Goal: Transaction & Acquisition: Complete application form

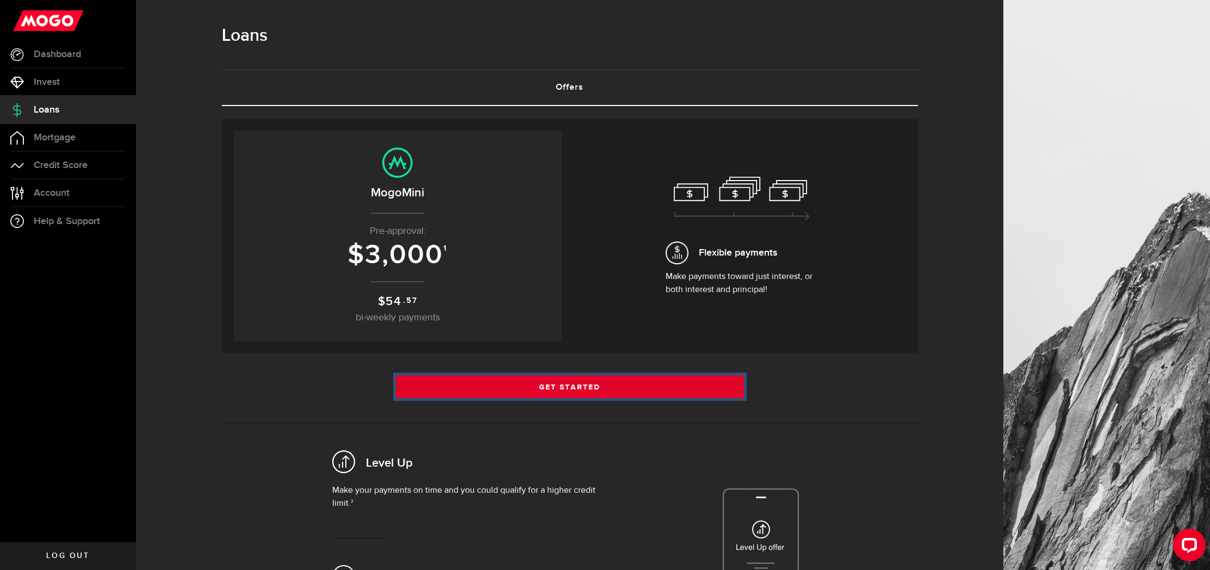
click at [548, 389] on link "Get Started" at bounding box center [570, 386] width 348 height 23
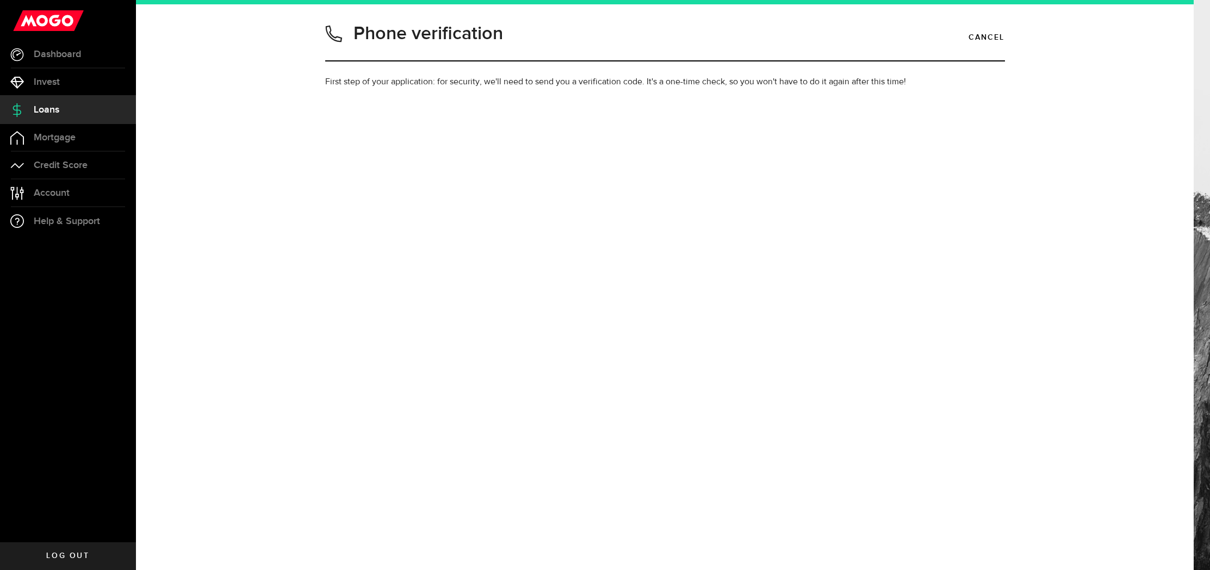
type input "4033027182"
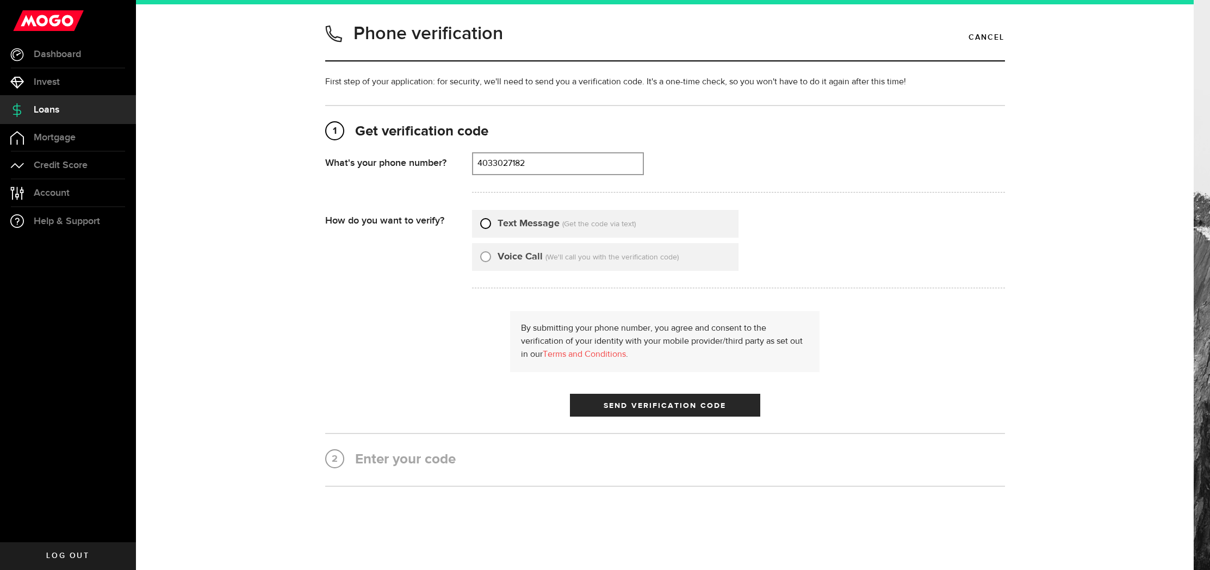
click at [490, 220] on input "Text Message" at bounding box center [485, 222] width 11 height 11
radio input "true"
click at [654, 412] on button "Send Verification Code" at bounding box center [665, 405] width 190 height 23
click at [387, 472] on div "1 Get verification code (403) 302-7182 What's your phone number? That doesn't l…" at bounding box center [665, 296] width 680 height 382
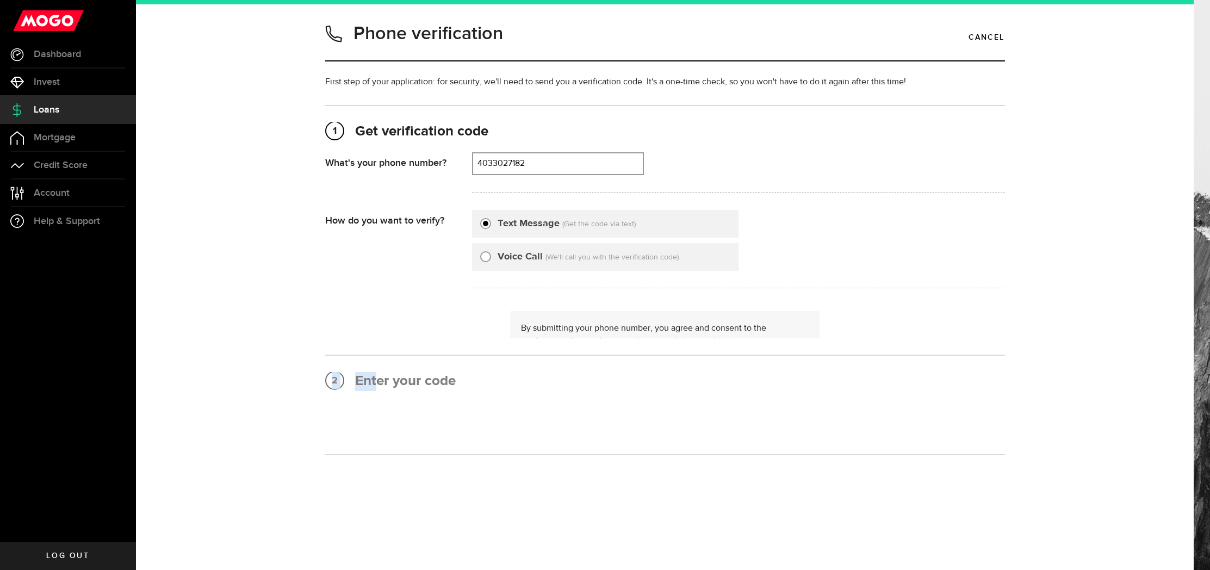
click at [428, 465] on div "Phone verification Cancel First step of your application: for security, we'll n…" at bounding box center [664, 284] width 1009 height 529
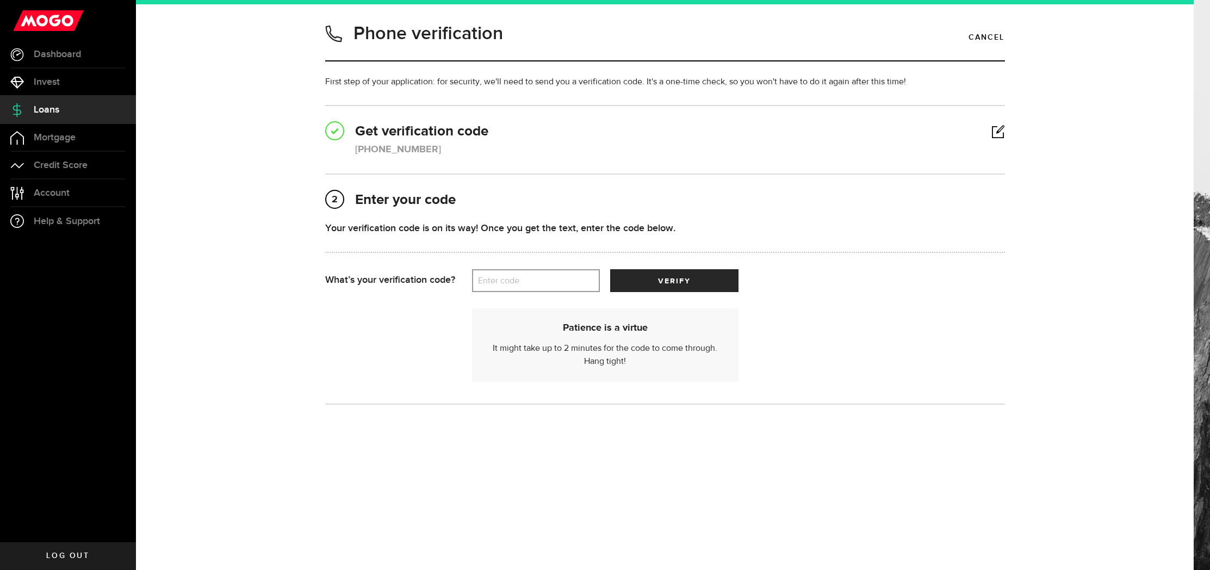
click at [493, 274] on label "Enter code" at bounding box center [536, 281] width 128 height 22
click at [493, 274] on input "Enter code" at bounding box center [536, 280] width 128 height 23
type input "76693"
click at [645, 286] on button "verify" at bounding box center [674, 280] width 128 height 23
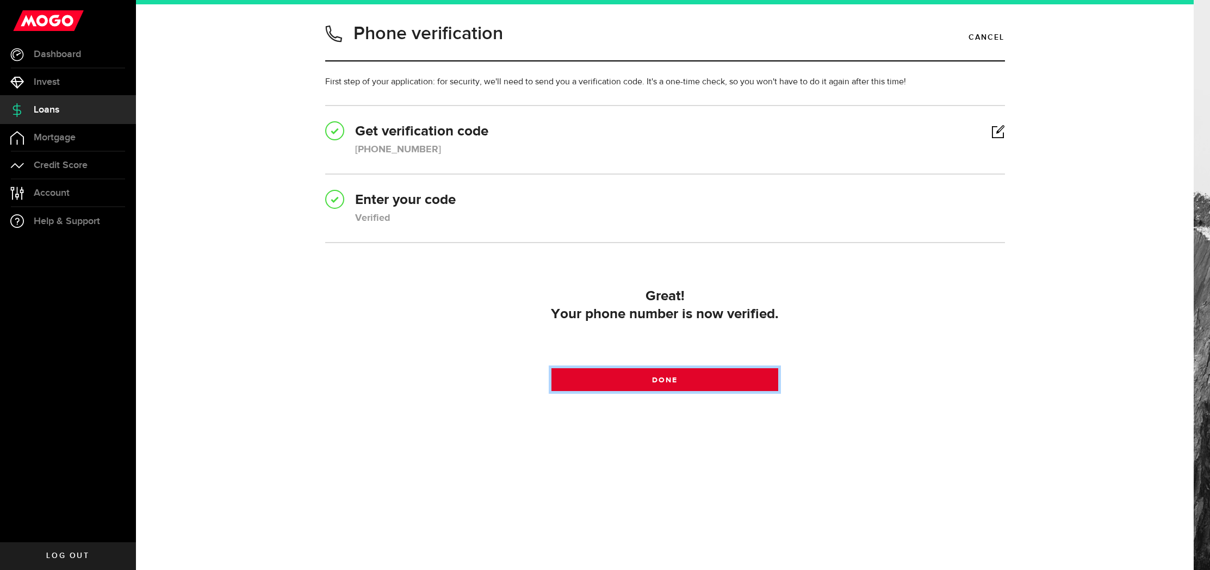
click at [652, 375] on link "Done" at bounding box center [665, 379] width 227 height 23
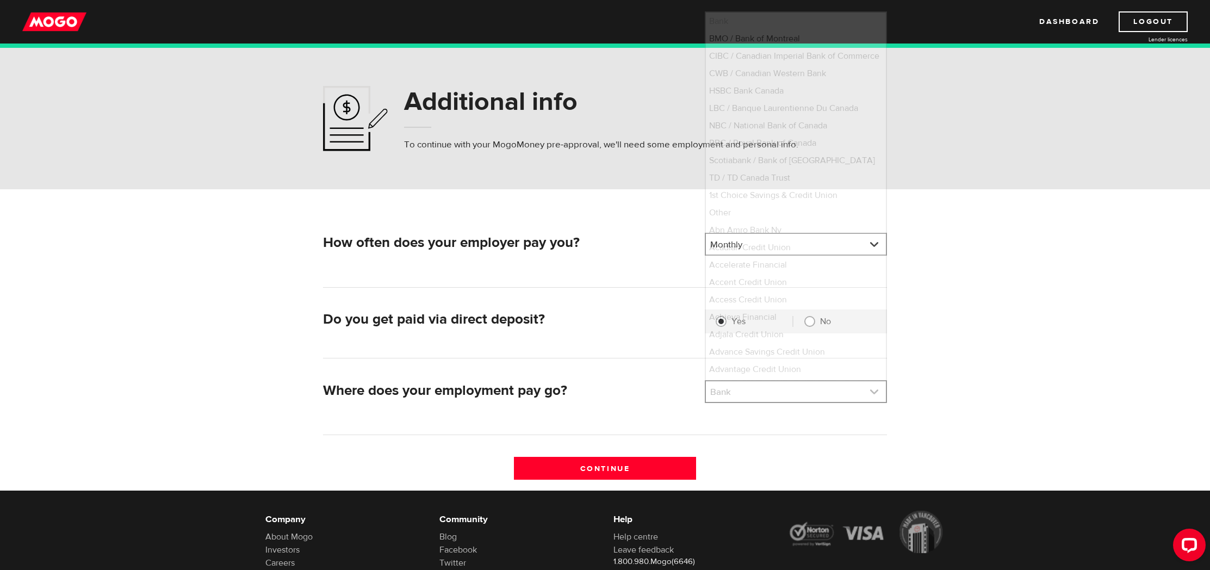
click at [713, 396] on link at bounding box center [796, 391] width 180 height 21
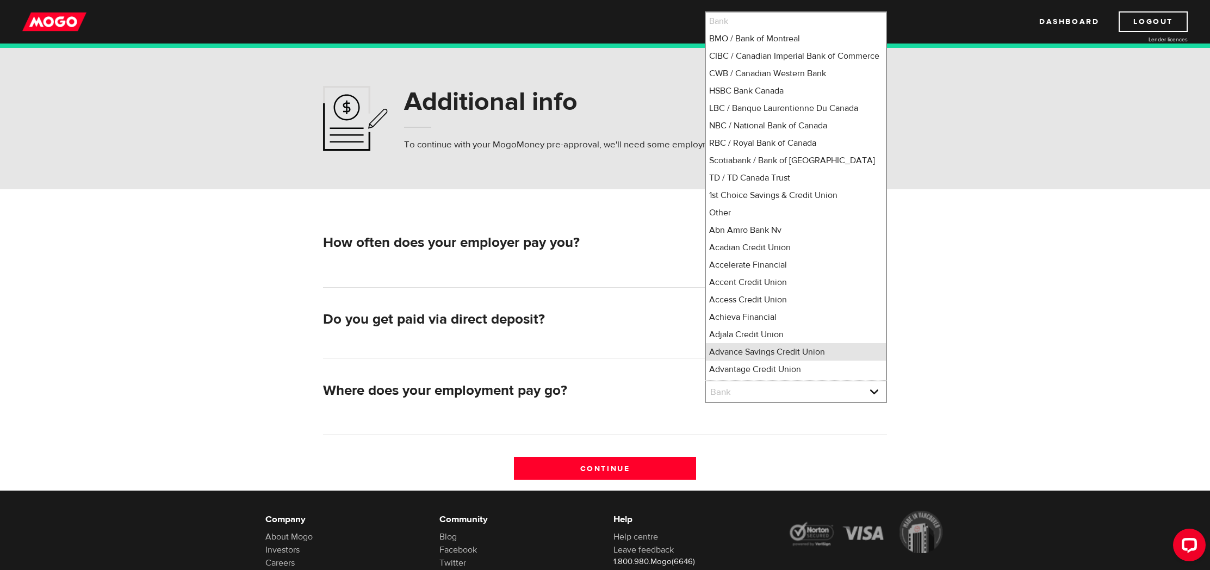
scroll to position [11, 0]
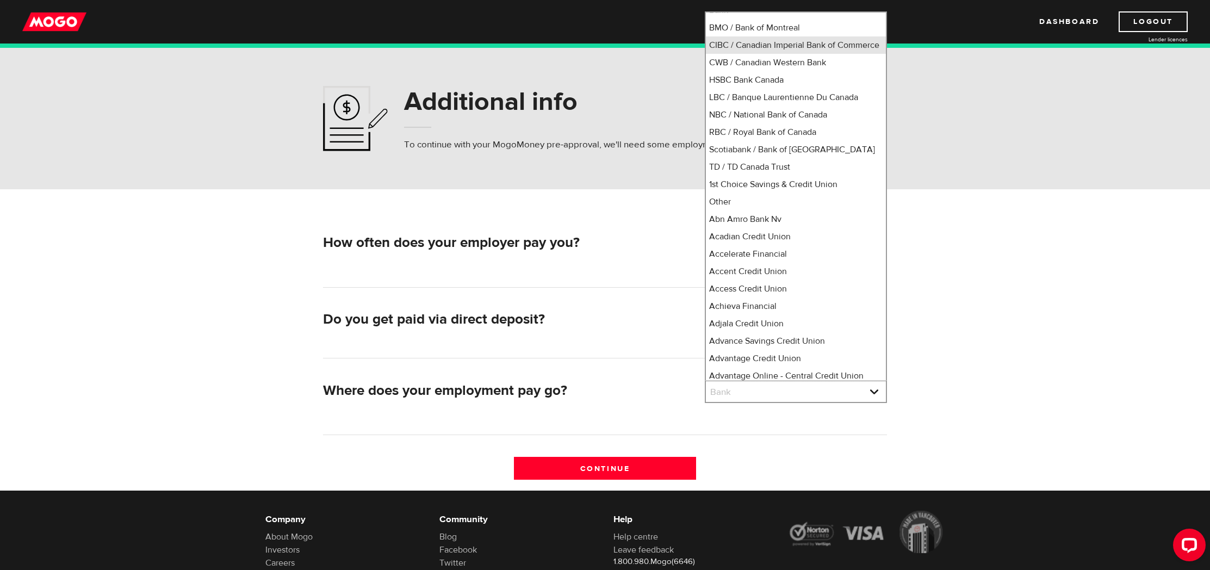
click at [740, 52] on li "CIBC / Canadian Imperial Bank of Commerce" at bounding box center [796, 44] width 180 height 17
select select "4"
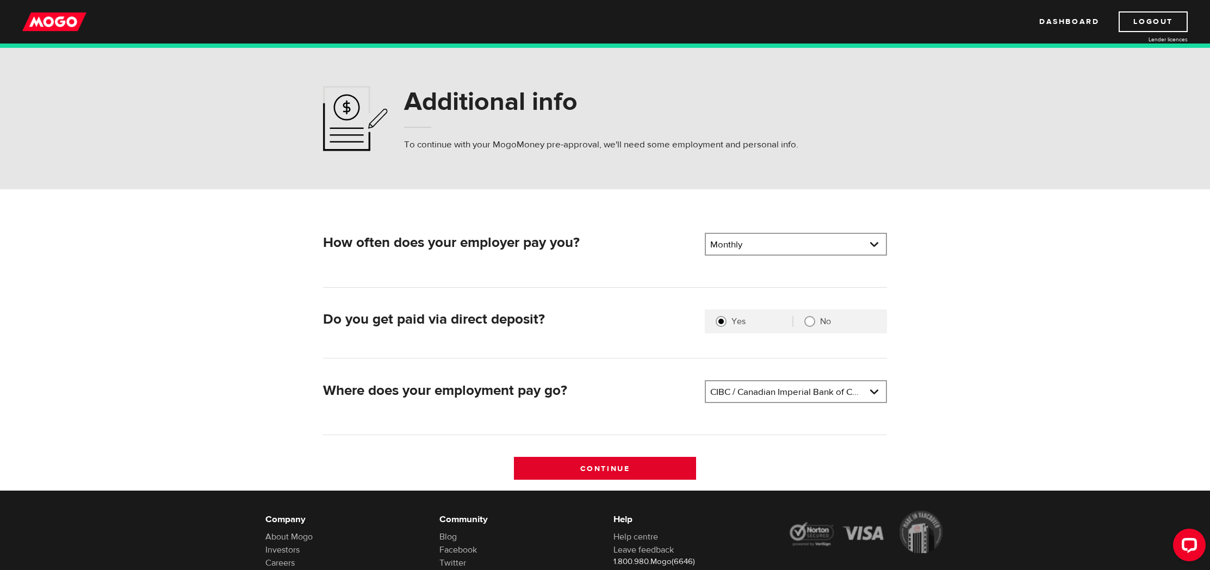
click at [602, 468] on input "Continue" at bounding box center [605, 468] width 182 height 23
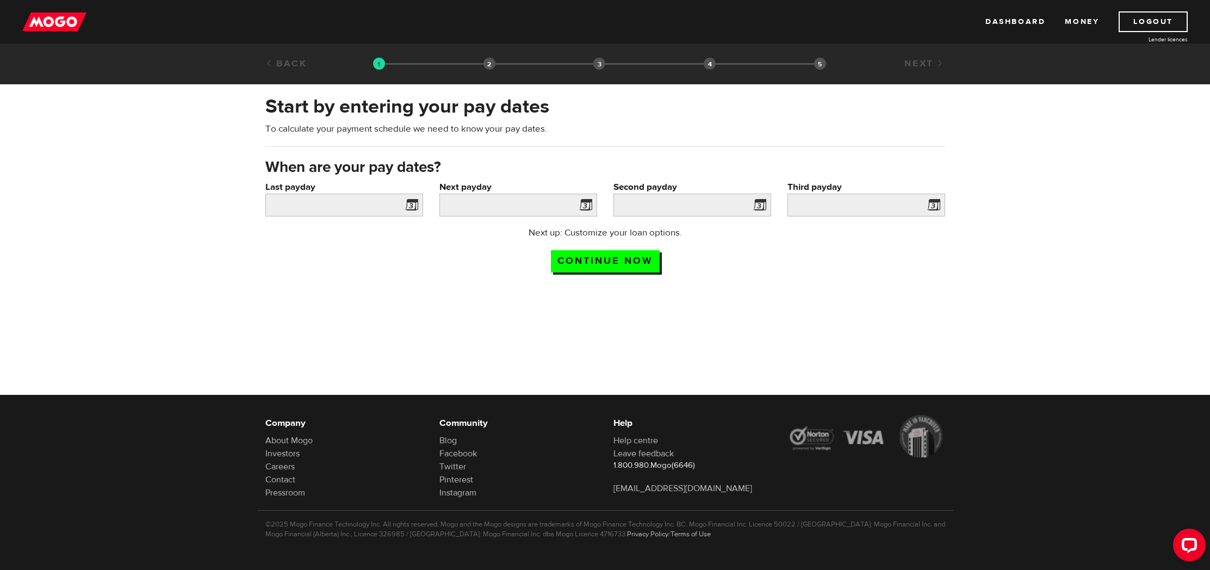
click at [413, 204] on span at bounding box center [409, 206] width 16 height 17
click at [408, 204] on span at bounding box center [409, 206] width 16 height 17
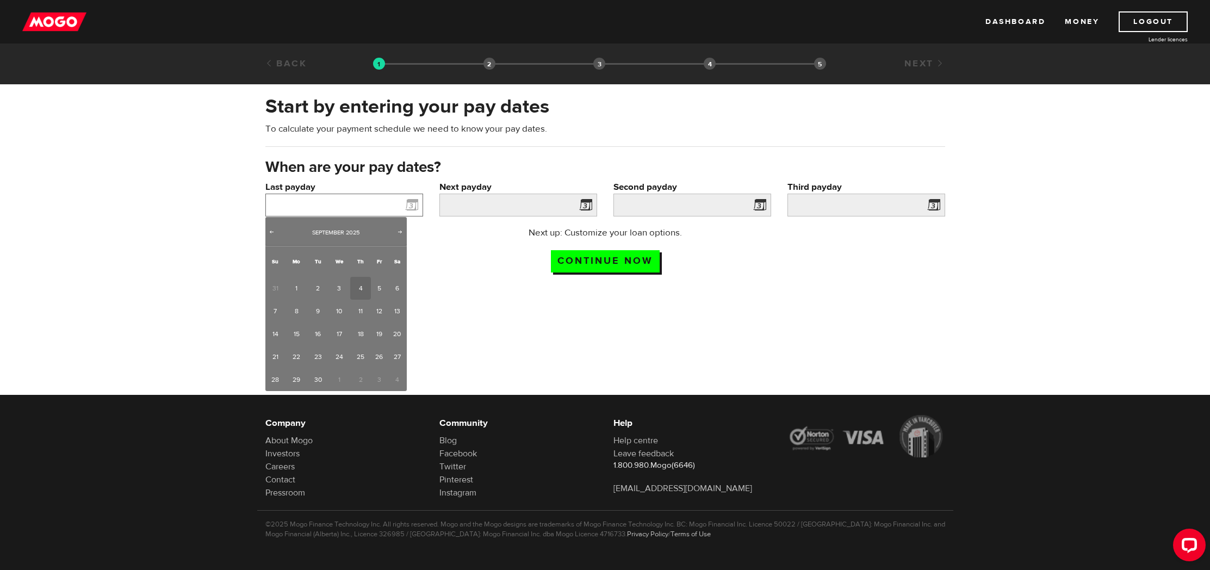
click at [370, 202] on input "Last payday" at bounding box center [344, 205] width 158 height 23
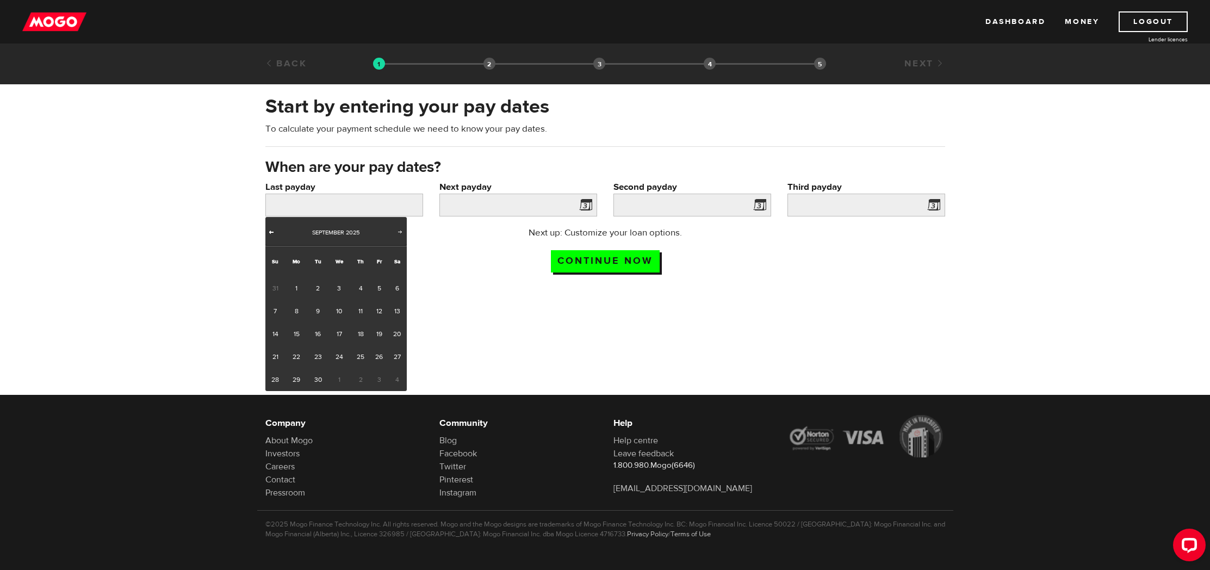
click at [276, 228] on link "Prev" at bounding box center [272, 232] width 11 height 11
click at [344, 380] on link "27" at bounding box center [339, 379] width 22 height 23
type input "[DATE]"
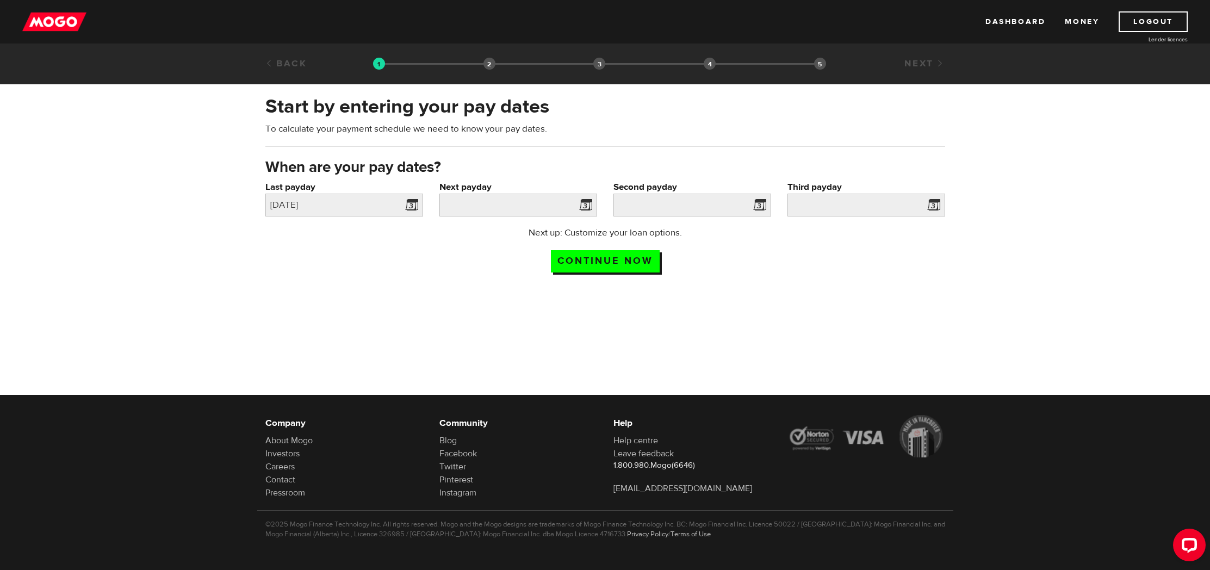
click at [579, 218] on div "Next payday Please enter your next pay date." at bounding box center [518, 204] width 174 height 46
click at [580, 207] on span at bounding box center [584, 206] width 16 height 17
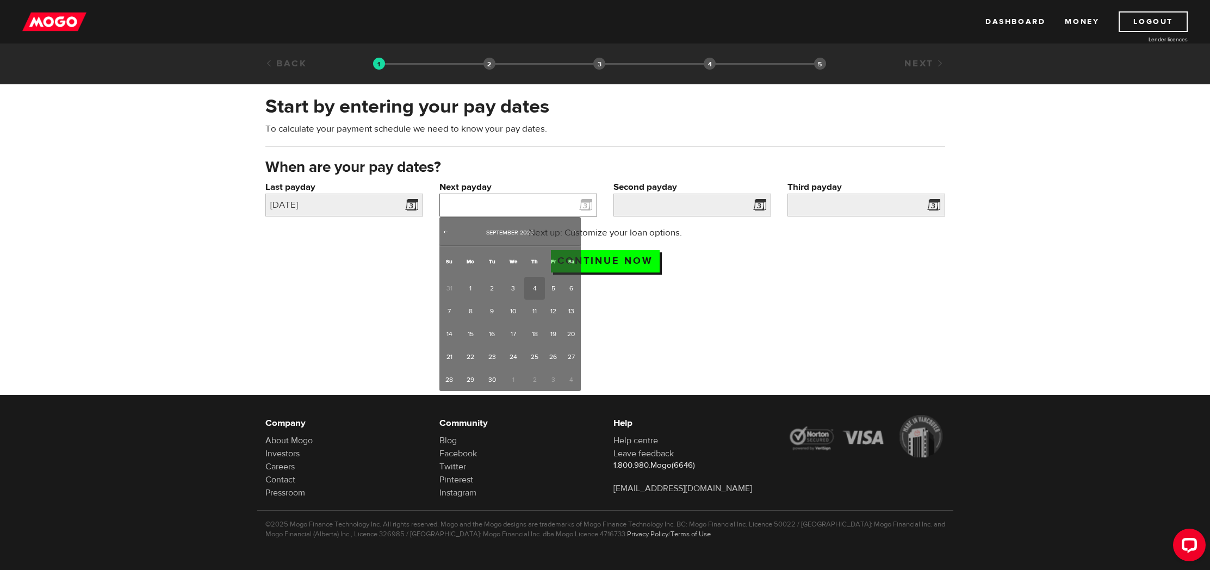
click at [534, 207] on input "Next payday" at bounding box center [519, 205] width 158 height 23
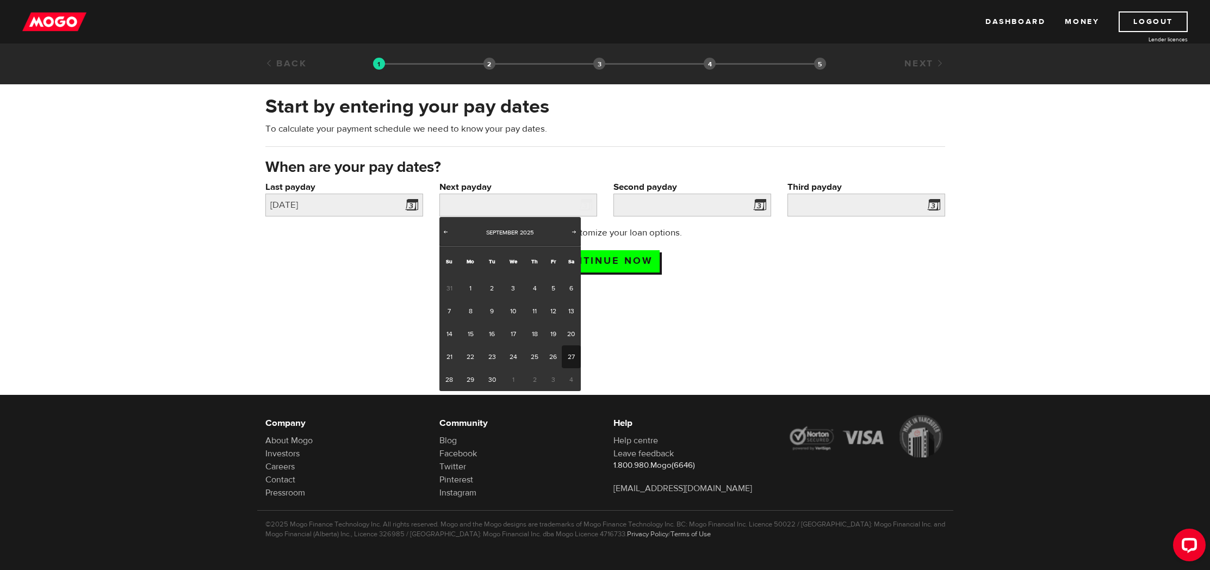
click at [571, 352] on link "27" at bounding box center [571, 356] width 19 height 23
type input "2025/09/27"
type input "[DATE]"
type input "2025/11/26"
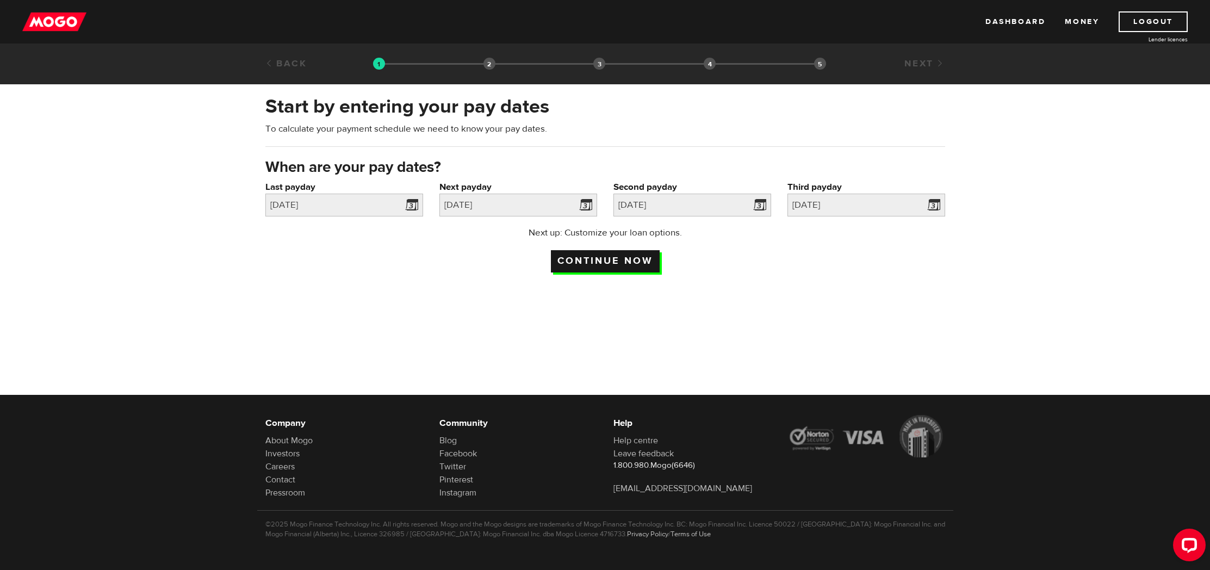
click at [606, 261] on input "Continue now" at bounding box center [605, 261] width 109 height 22
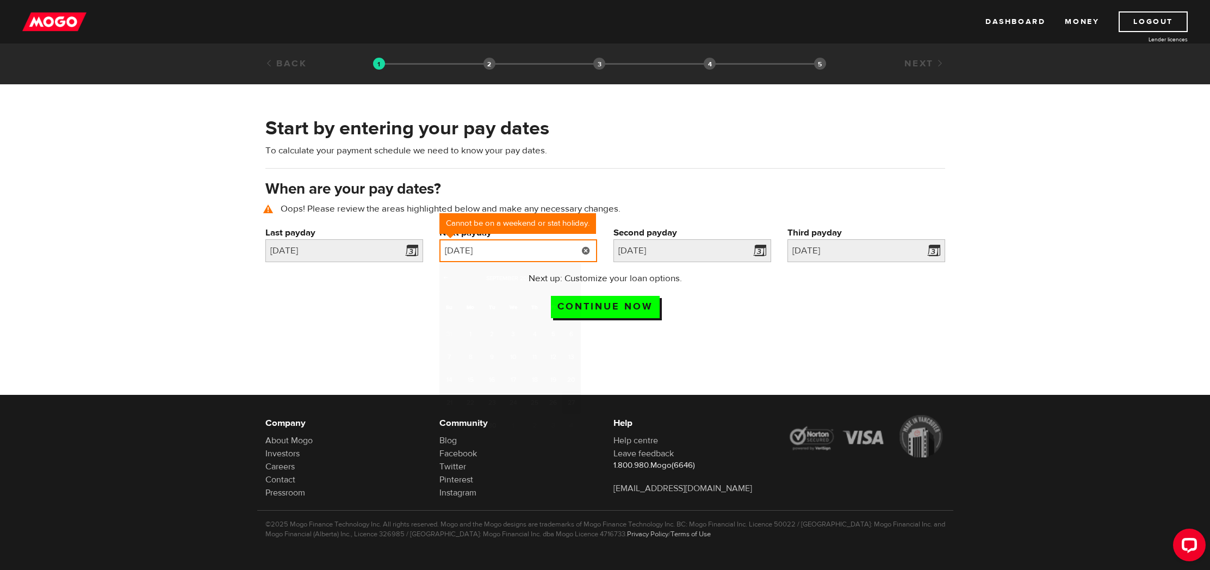
drag, startPoint x: 505, startPoint y: 244, endPoint x: 504, endPoint y: 249, distance: 5.5
click at [504, 245] on input "[DATE]" at bounding box center [519, 250] width 158 height 23
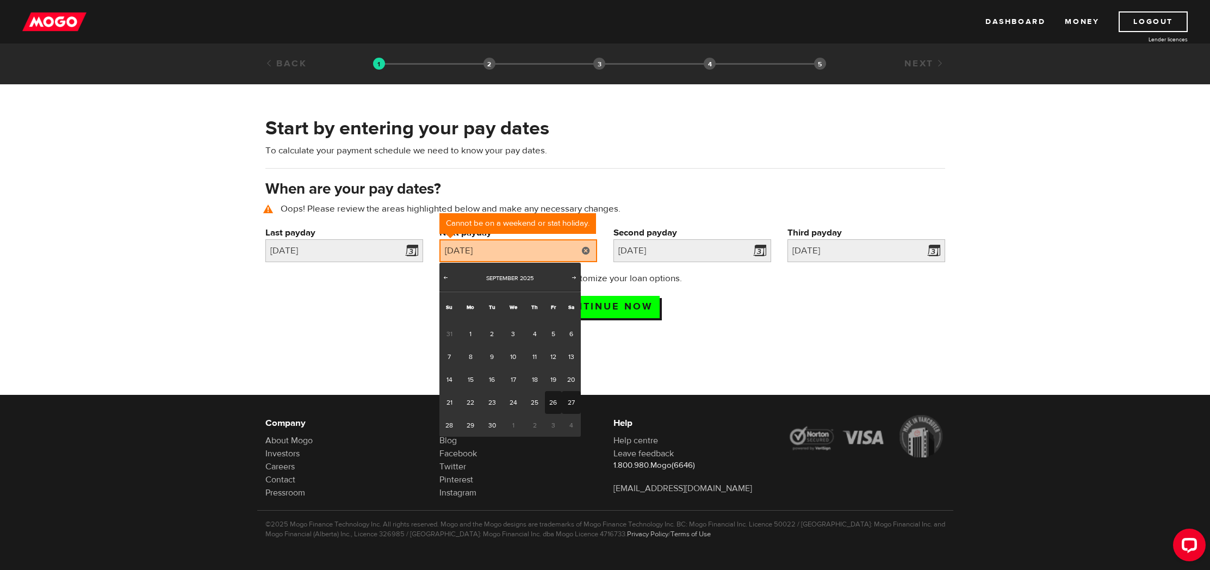
click at [555, 406] on link "26" at bounding box center [553, 402] width 17 height 23
type input "2025/09/26"
type input "2025/10/26"
type input "2025/11/25"
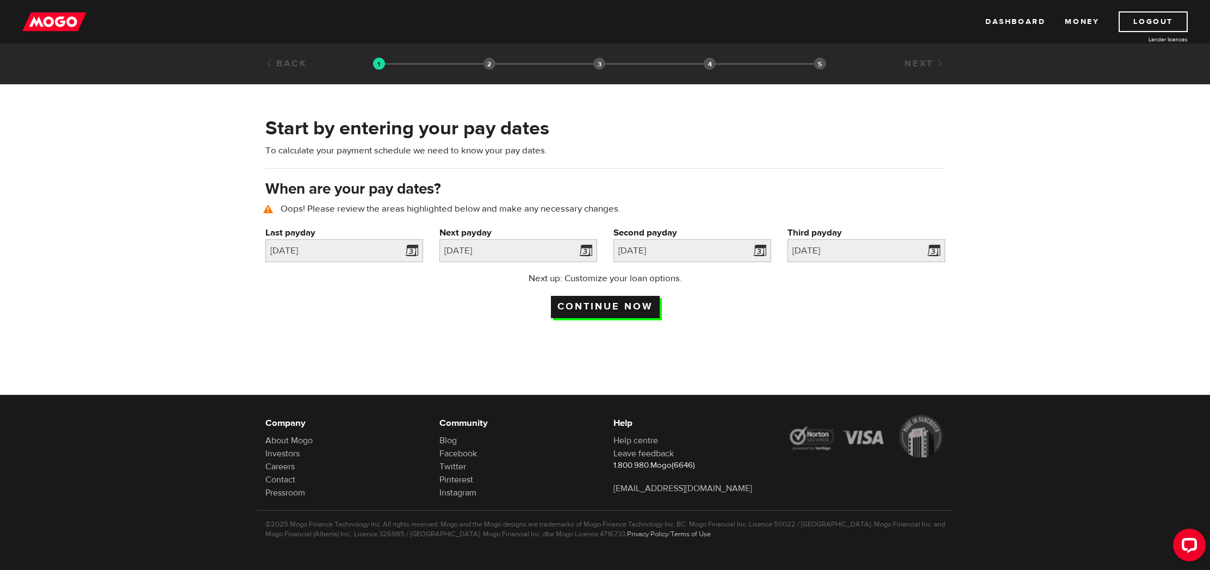
click at [608, 307] on input "Continue now" at bounding box center [605, 307] width 109 height 22
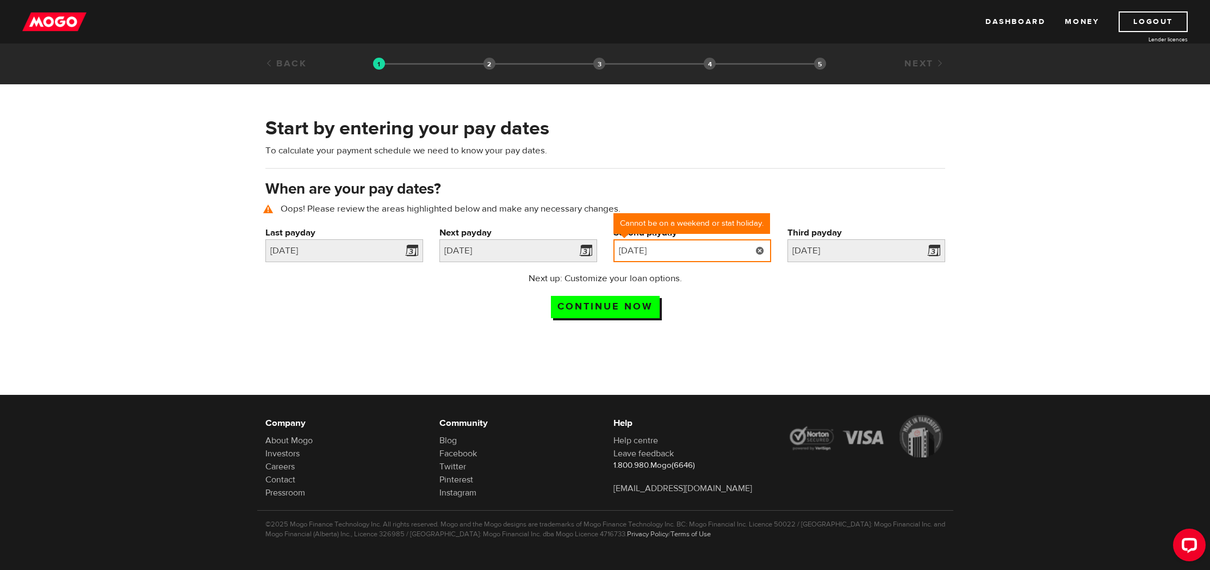
click at [679, 254] on input "2025/10/26" at bounding box center [693, 250] width 158 height 23
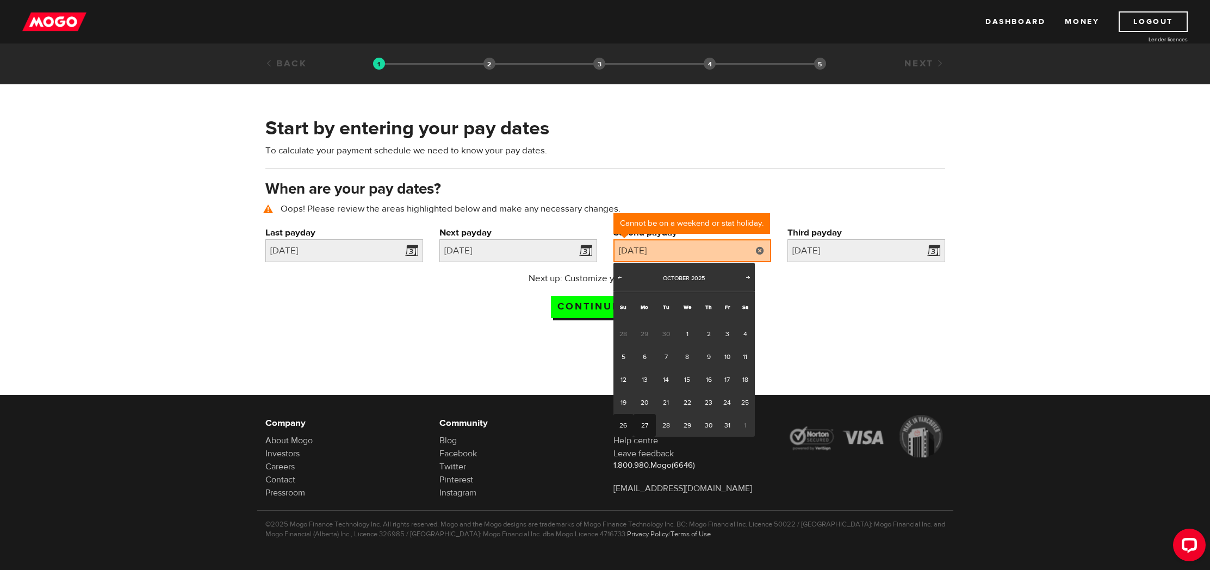
click at [648, 422] on link "27" at bounding box center [645, 425] width 22 height 23
type input "2025/10/27"
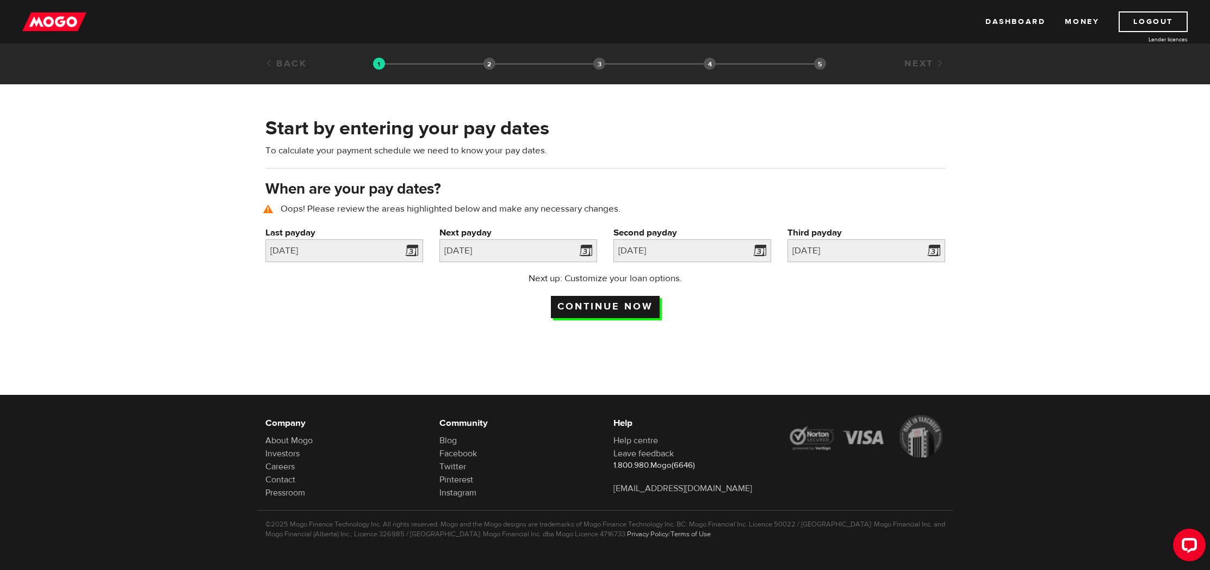
click at [620, 307] on input "Continue now" at bounding box center [605, 307] width 109 height 22
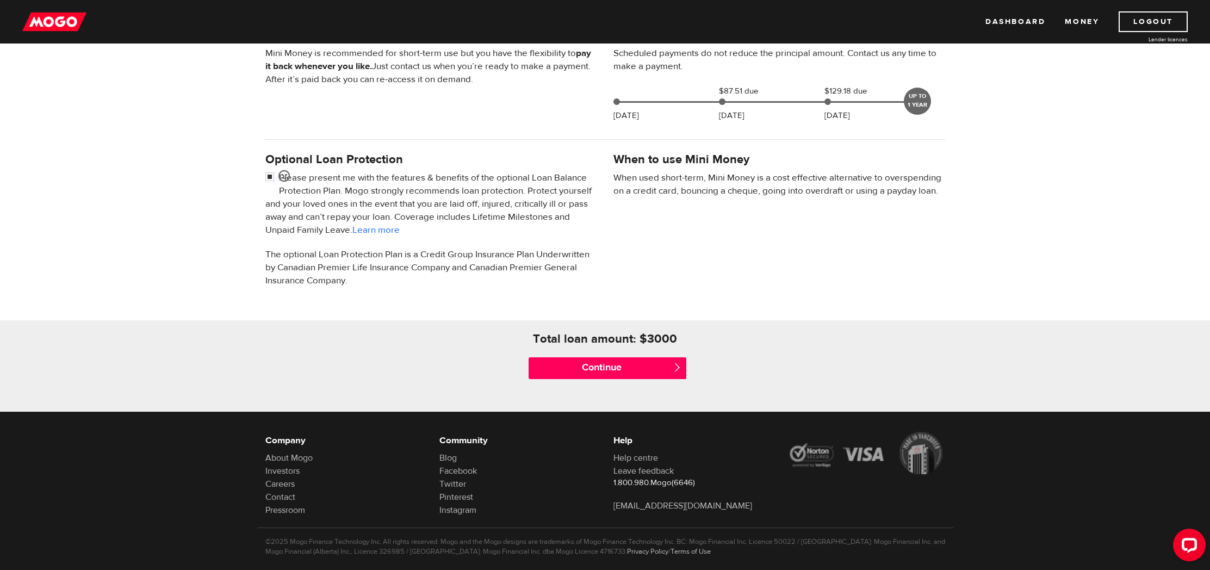
scroll to position [283, 0]
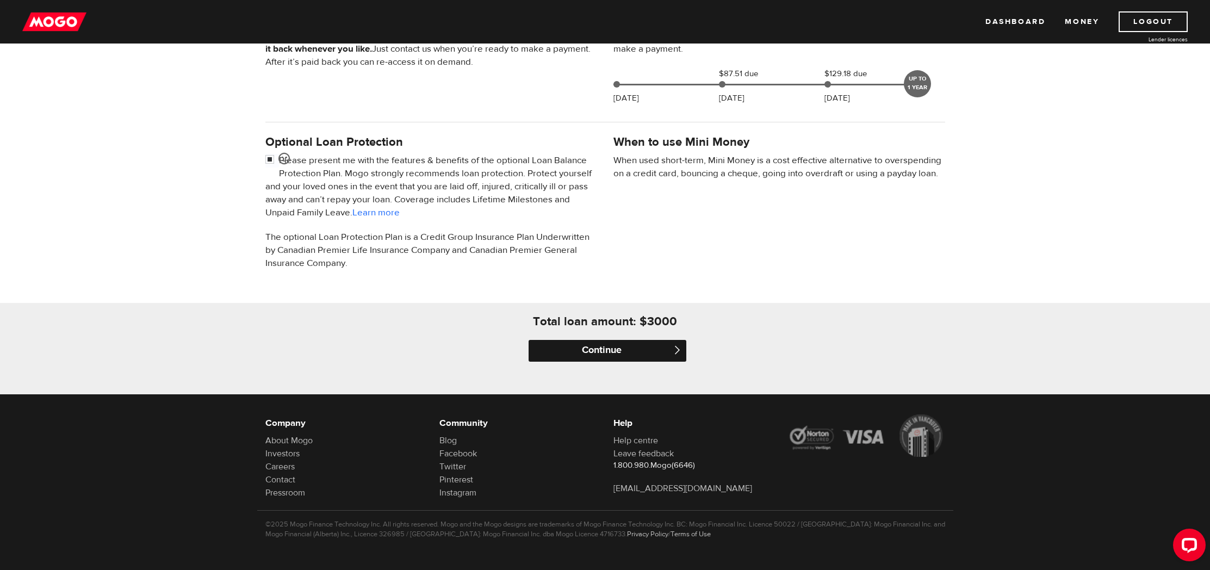
click at [615, 348] on input "Continue" at bounding box center [608, 351] width 158 height 22
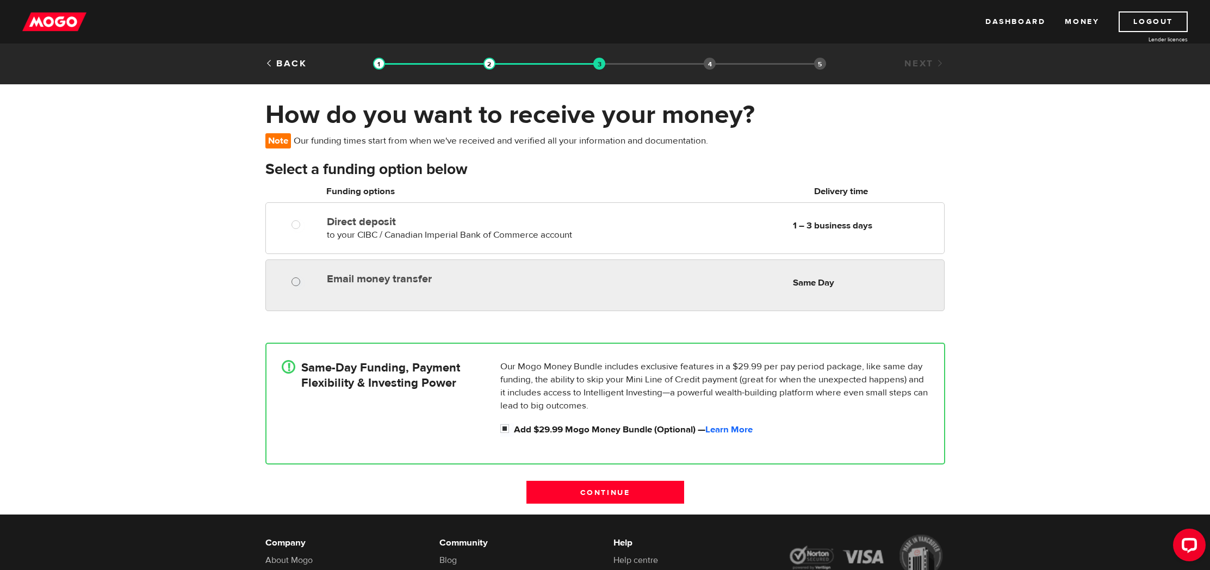
radio input "true"
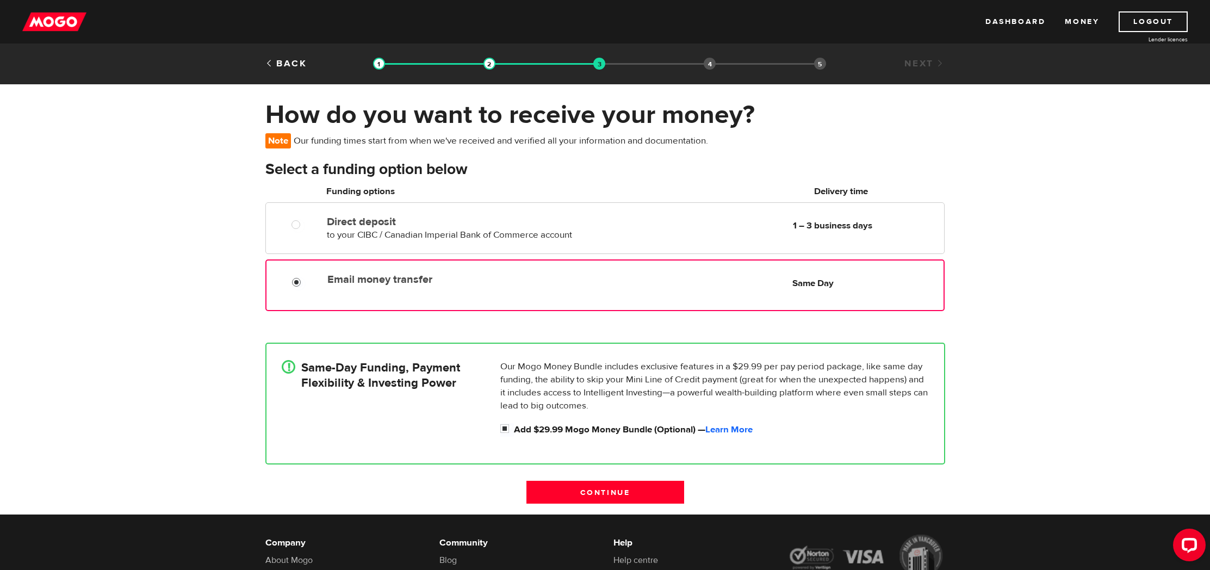
click at [299, 280] on input "Email money transfer" at bounding box center [299, 284] width 14 height 14
click at [608, 496] on input "Continue" at bounding box center [606, 492] width 158 height 23
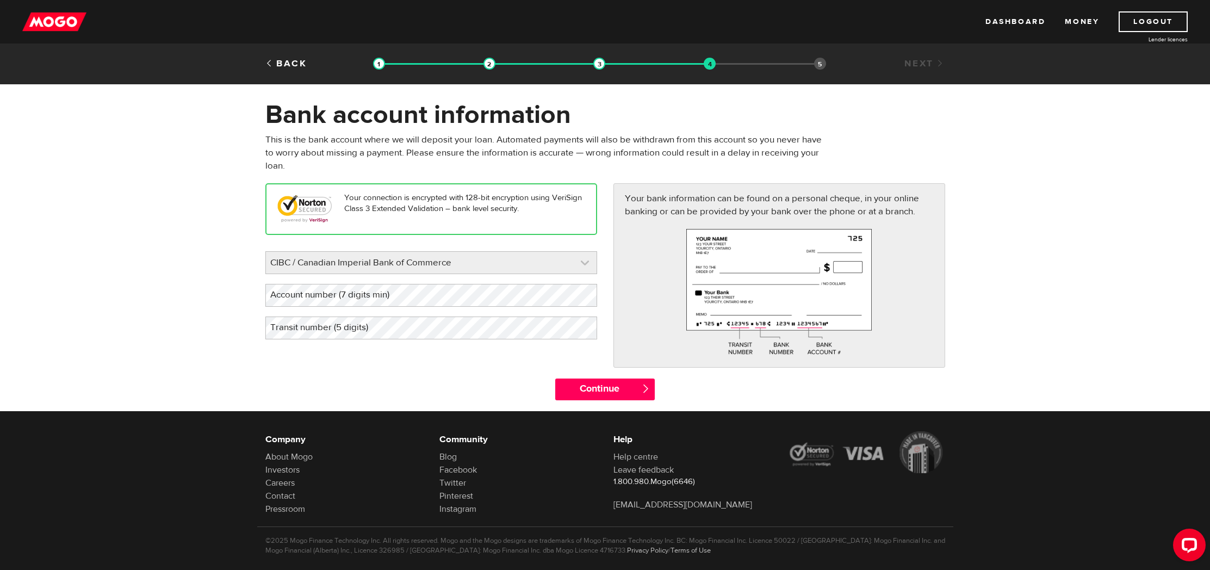
click at [455, 262] on link at bounding box center [431, 263] width 331 height 22
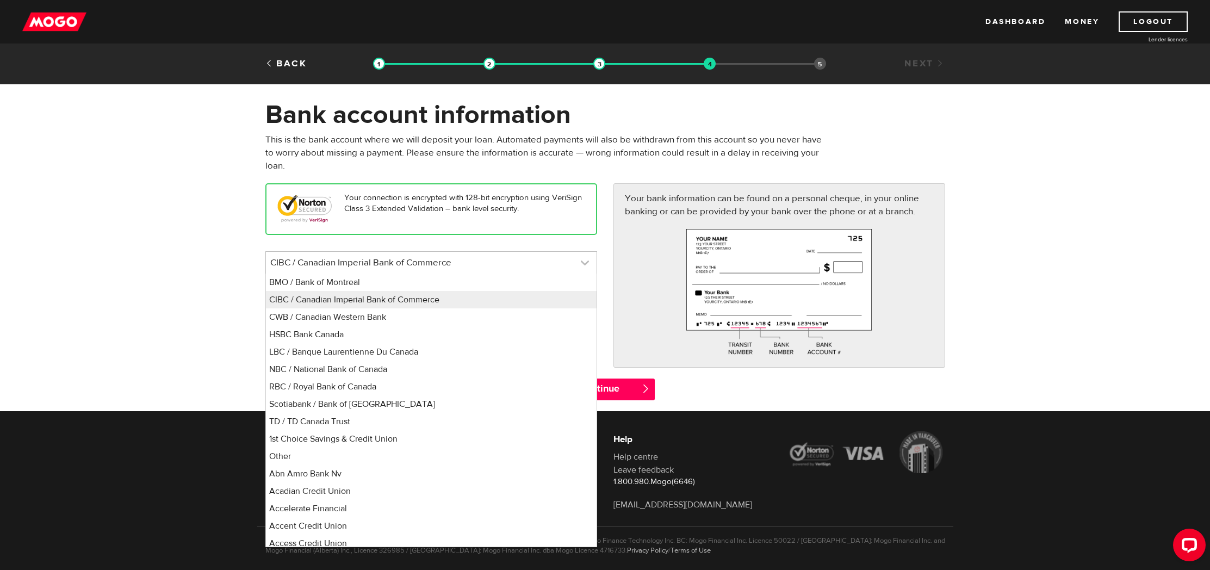
click at [455, 265] on link at bounding box center [431, 263] width 331 height 22
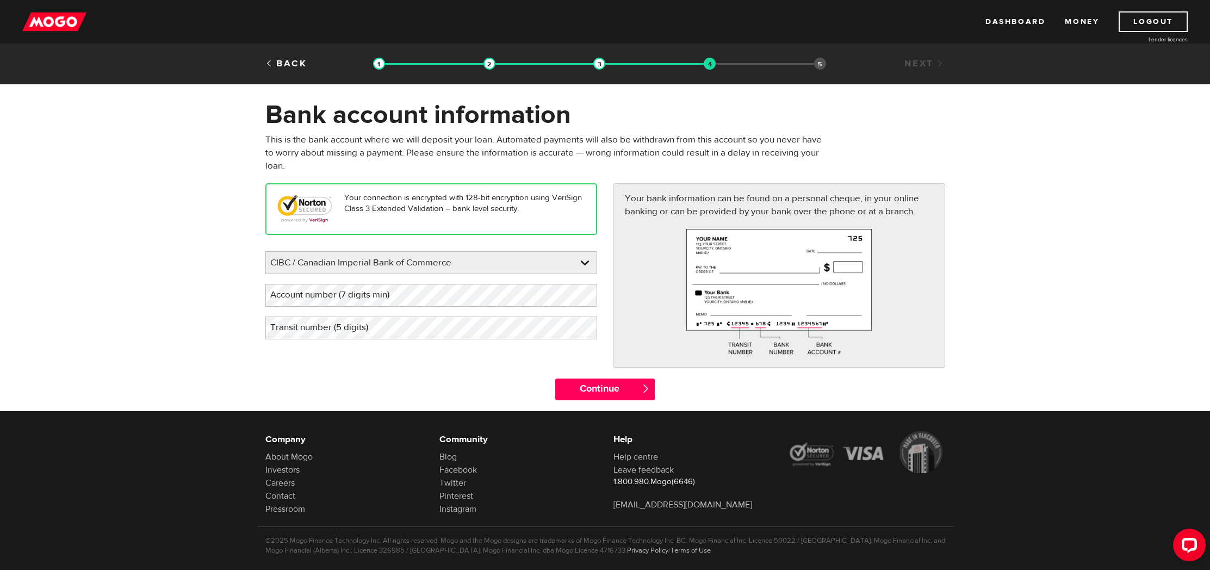
click at [334, 294] on label "Account number (7 digits min)" at bounding box center [338, 295] width 146 height 22
click at [313, 329] on label "Transit number (5 digits)" at bounding box center [327, 328] width 125 height 22
click at [591, 387] on input "Continue" at bounding box center [605, 390] width 100 height 22
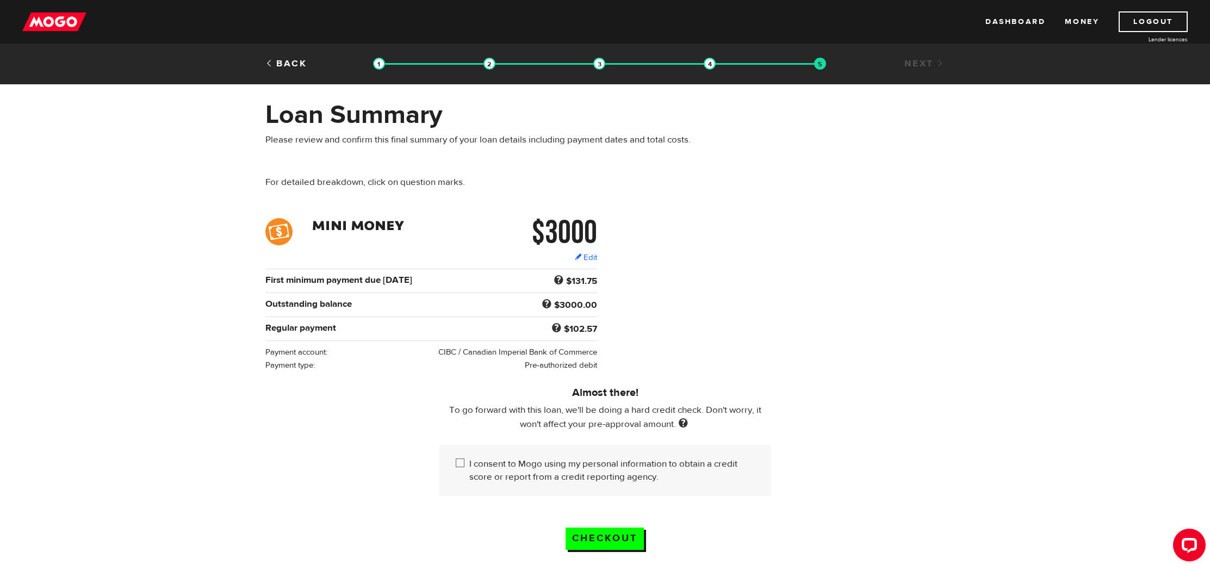
click at [463, 465] on input "I consent to Mogo using my personal information to obtain a credit score or rep…" at bounding box center [463, 465] width 14 height 14
checkbox input "true"
click at [610, 540] on input "Checkout" at bounding box center [605, 539] width 78 height 22
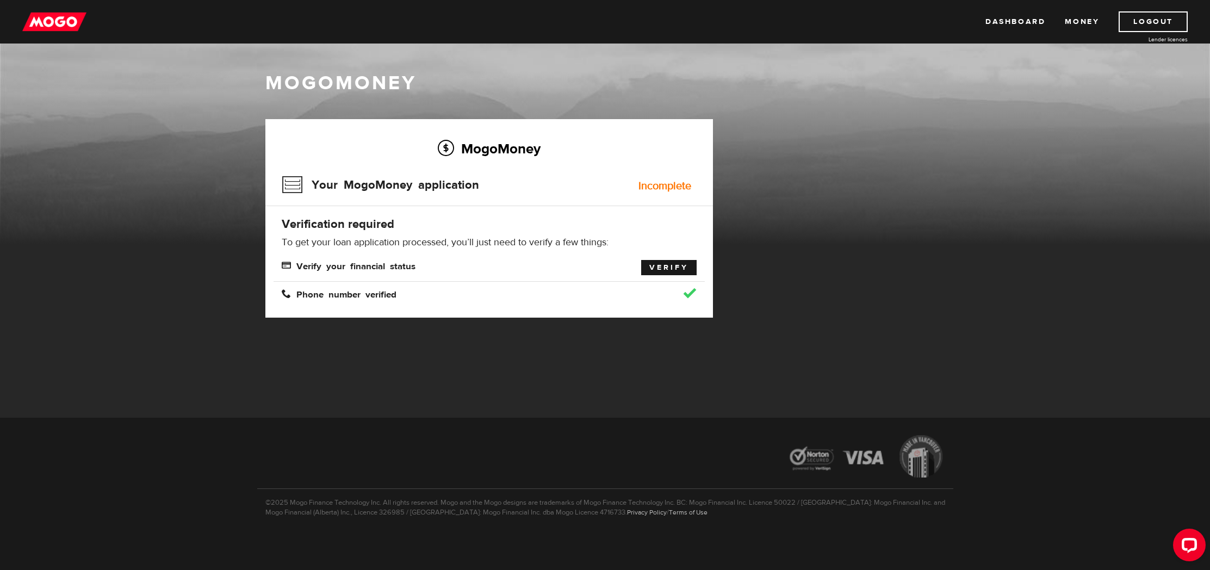
click at [655, 262] on link "Verify" at bounding box center [668, 267] width 55 height 15
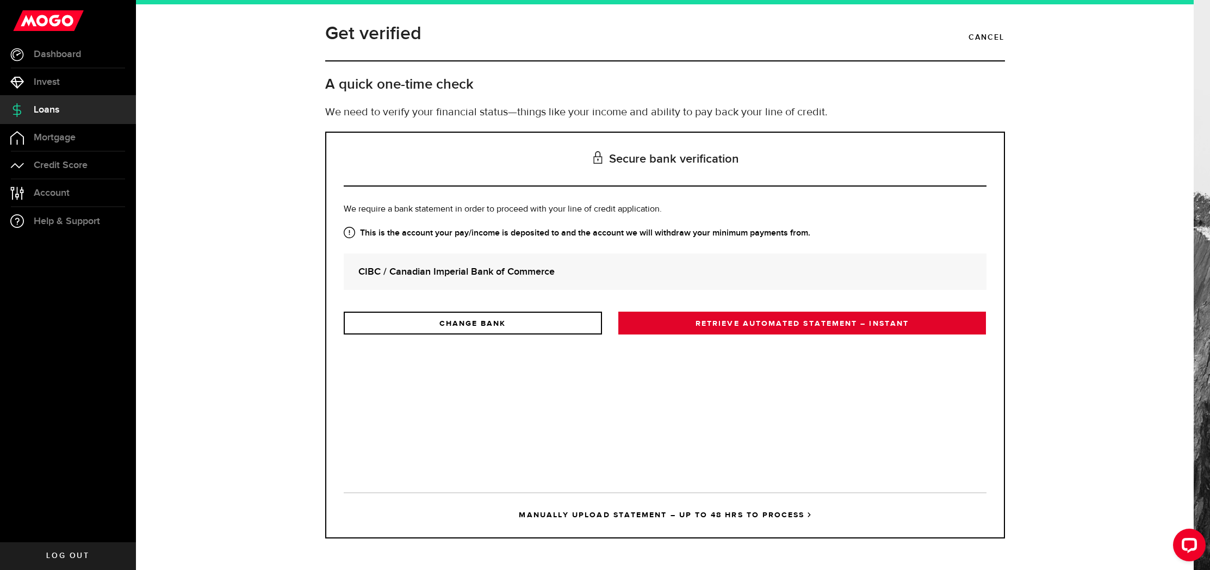
click at [680, 325] on link "RETRIEVE AUTOMATED STATEMENT – INSTANT" at bounding box center [803, 323] width 368 height 23
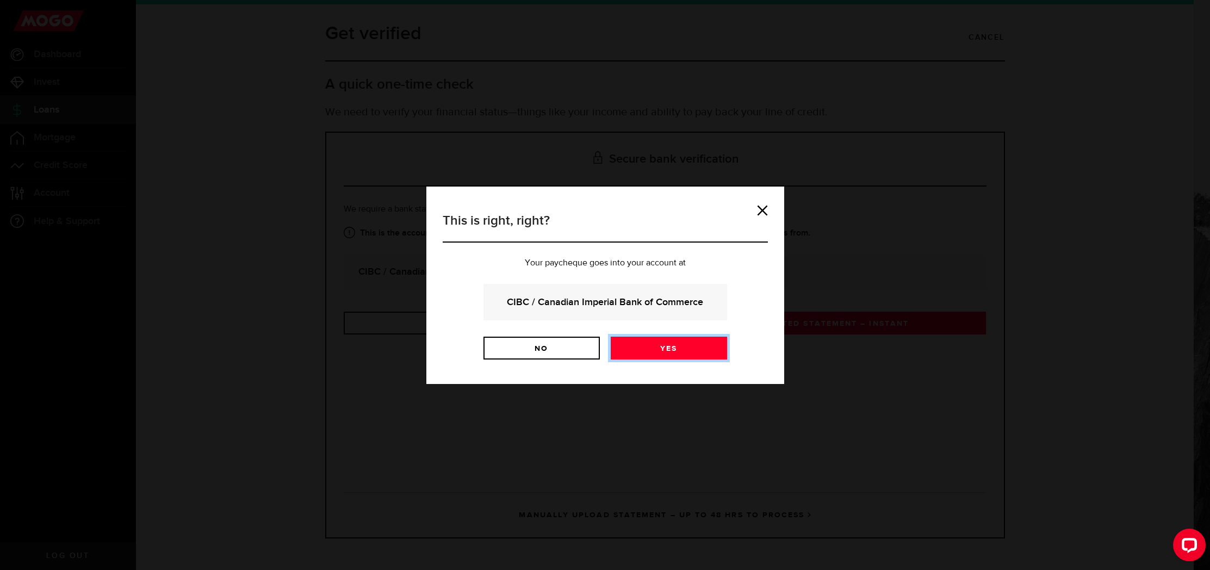
click at [663, 344] on link "Yes" at bounding box center [669, 348] width 116 height 23
